Goal: Transaction & Acquisition: Download file/media

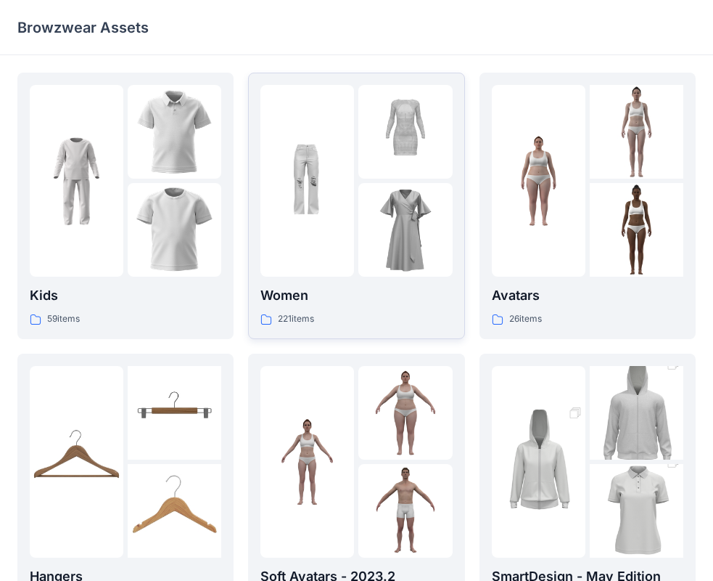
click at [340, 321] on div "221 items" at bounding box center [357, 318] width 192 height 15
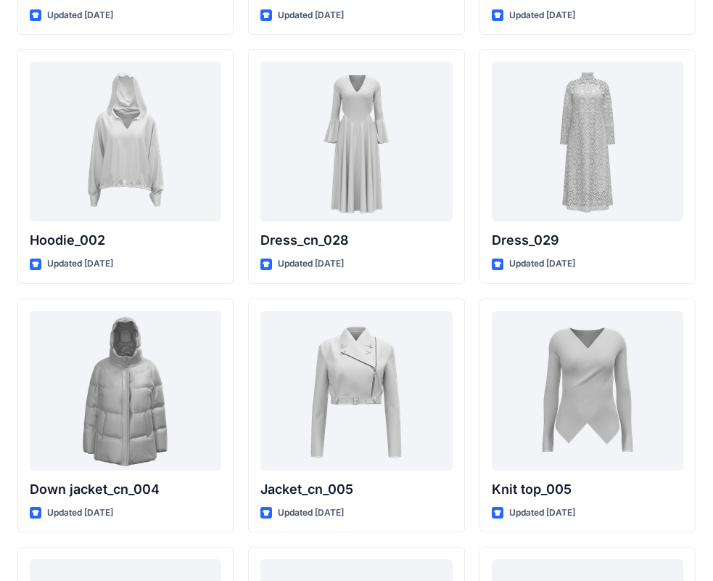
scroll to position [9150, 0]
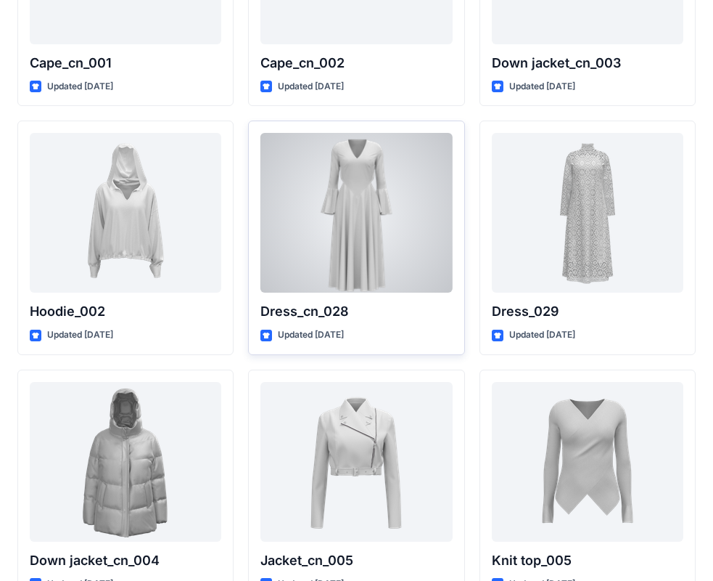
click at [362, 261] on div at bounding box center [357, 213] width 192 height 160
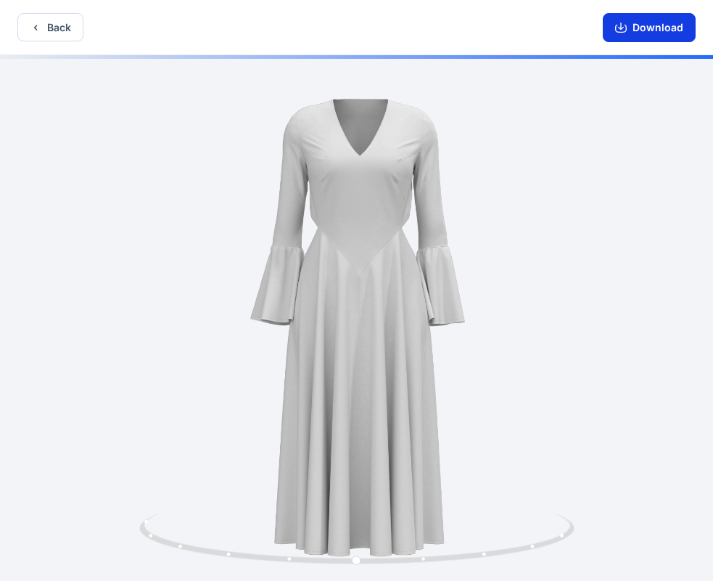
click at [657, 18] on button "Download" at bounding box center [649, 27] width 93 height 29
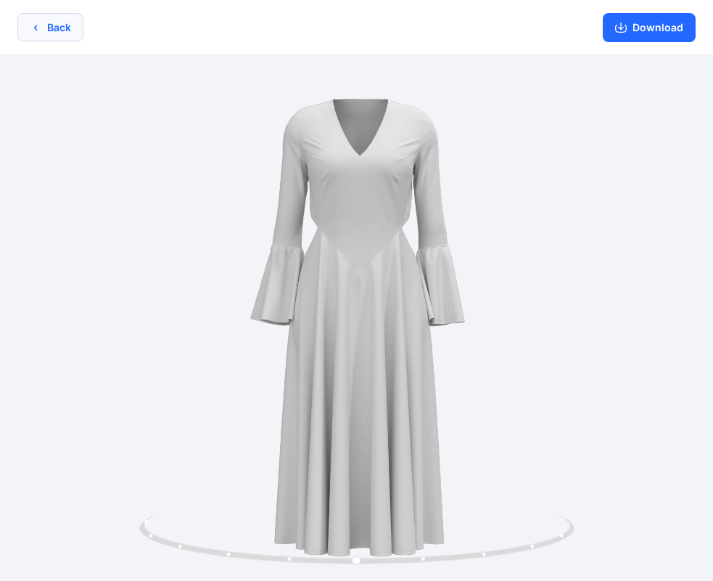
click at [49, 27] on button "Back" at bounding box center [50, 27] width 66 height 28
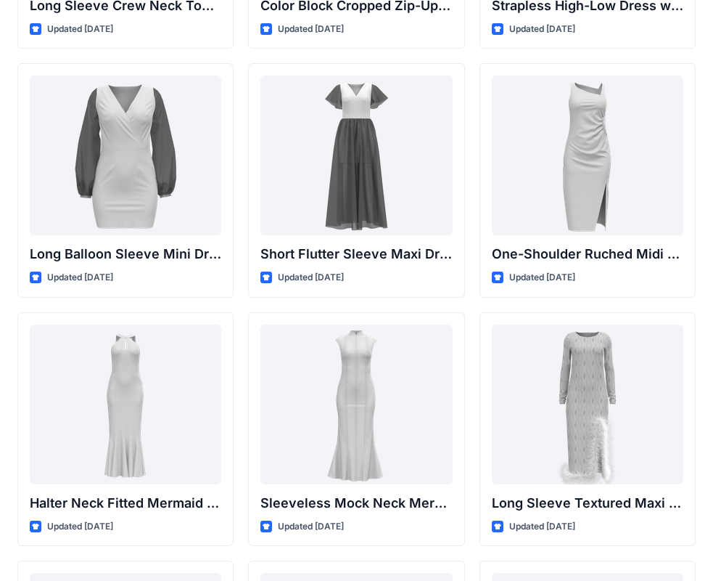
scroll to position [508, 0]
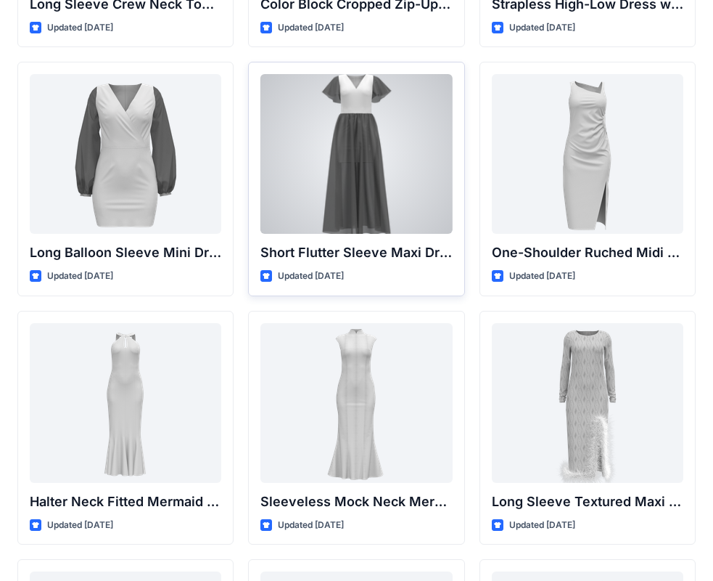
click at [364, 163] on div at bounding box center [357, 154] width 192 height 160
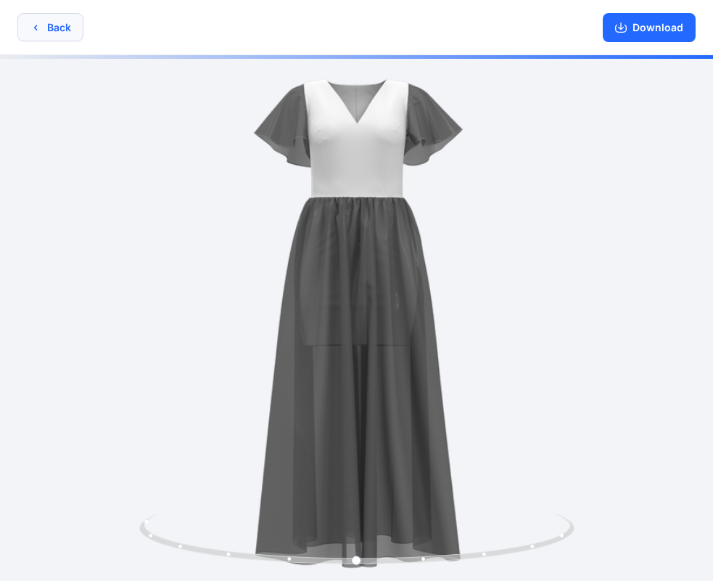
click at [62, 28] on button "Back" at bounding box center [50, 27] width 66 height 28
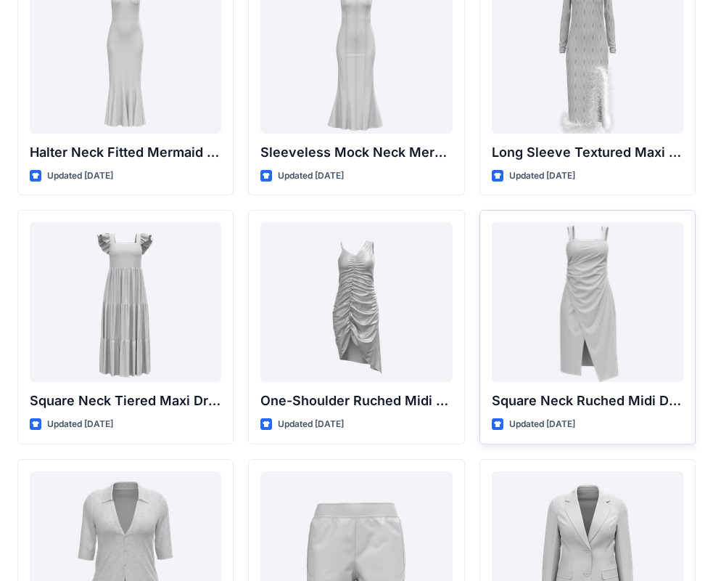
scroll to position [871, 0]
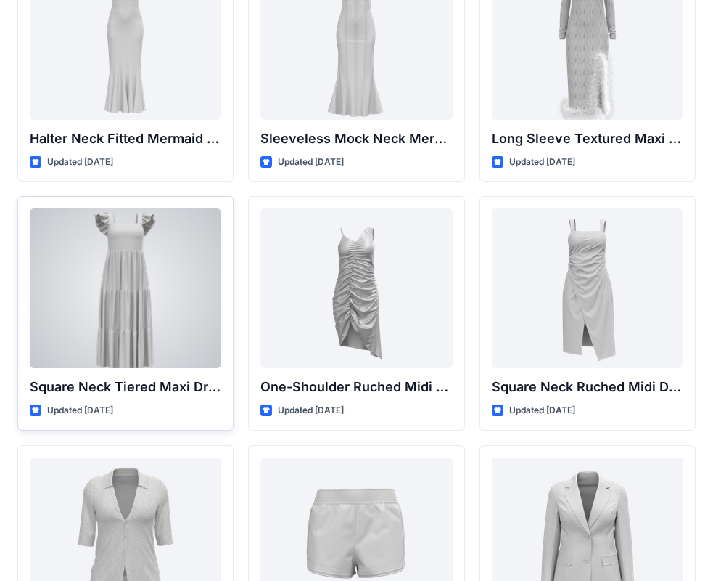
click at [144, 326] on div at bounding box center [126, 288] width 192 height 160
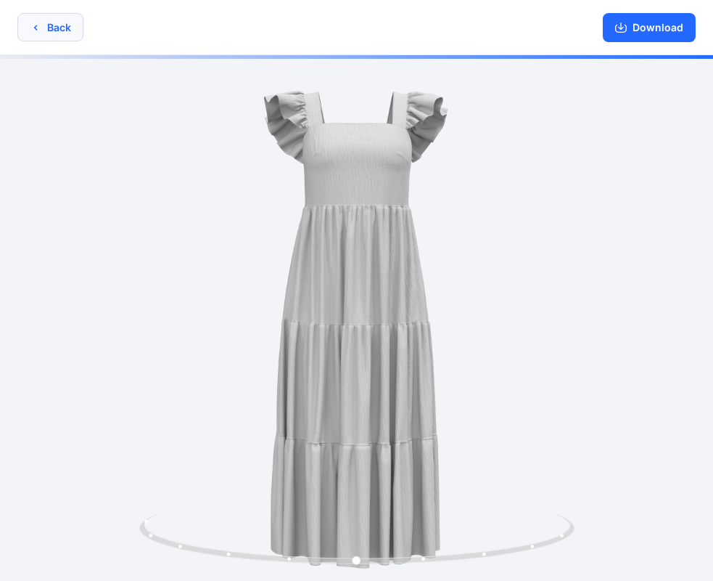
click at [59, 35] on button "Back" at bounding box center [50, 27] width 66 height 28
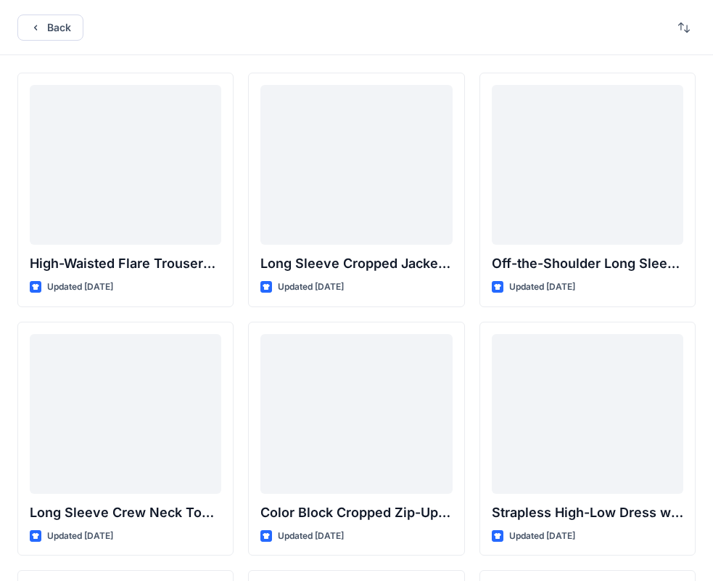
scroll to position [871, 0]
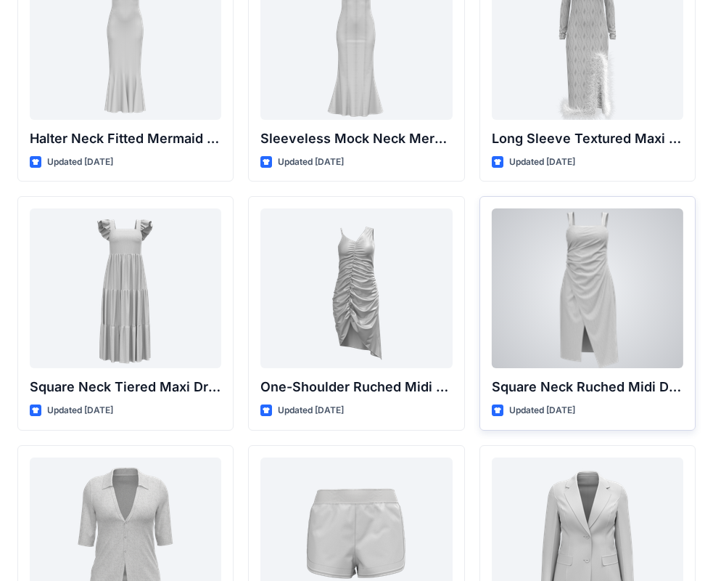
click at [625, 314] on div at bounding box center [588, 288] width 192 height 160
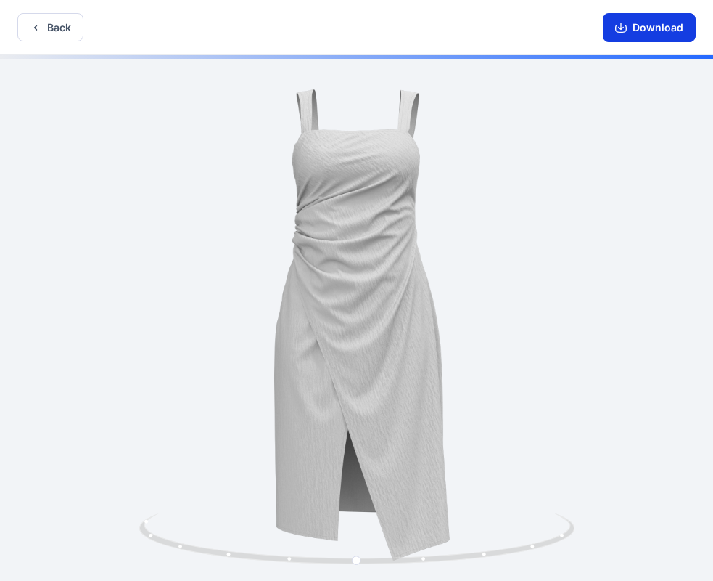
click at [631, 22] on button "Download" at bounding box center [649, 27] width 93 height 29
